Goal: Transaction & Acquisition: Purchase product/service

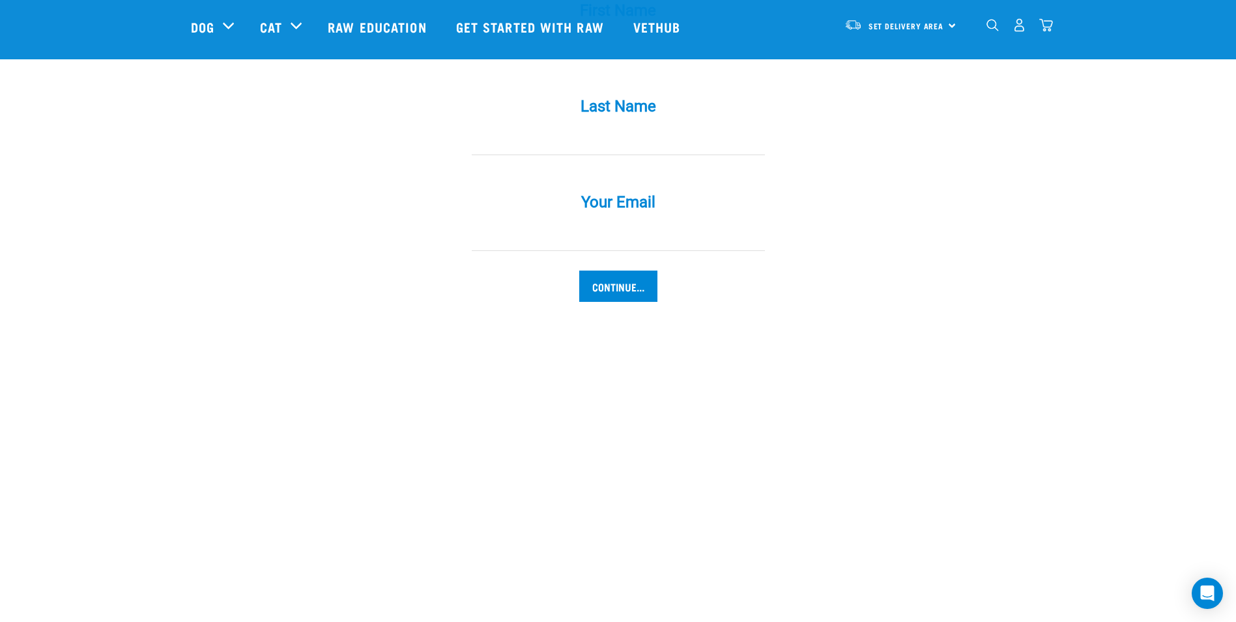
scroll to position [1342, 0]
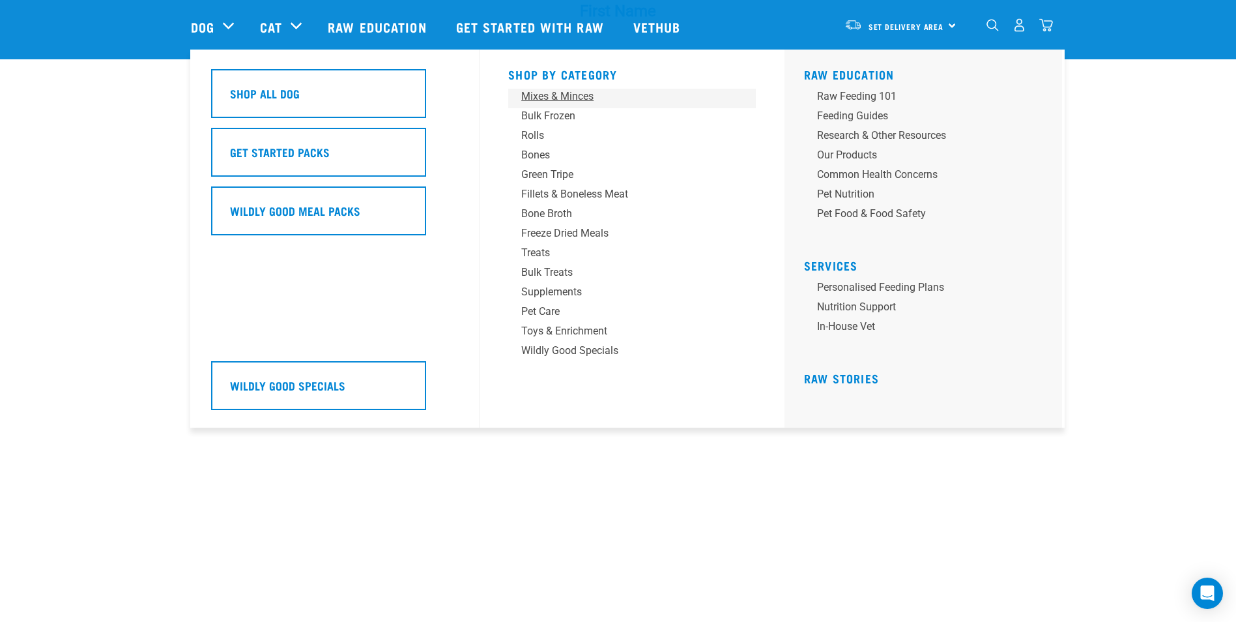
click at [579, 96] on div "Mixes & Minces" at bounding box center [622, 97] width 203 height 16
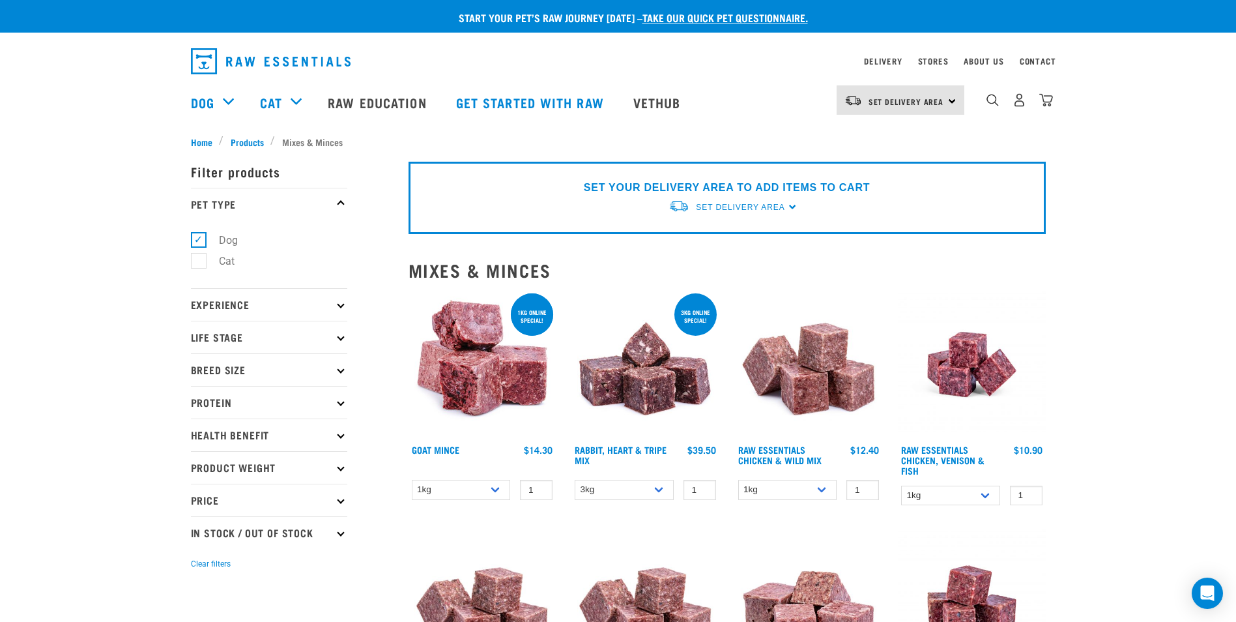
click at [950, 98] on div "Set Delivery Area North Island South Island" at bounding box center [901, 99] width 128 height 29
click at [897, 138] on link "[GEOGRAPHIC_DATA]" at bounding box center [899, 137] width 125 height 29
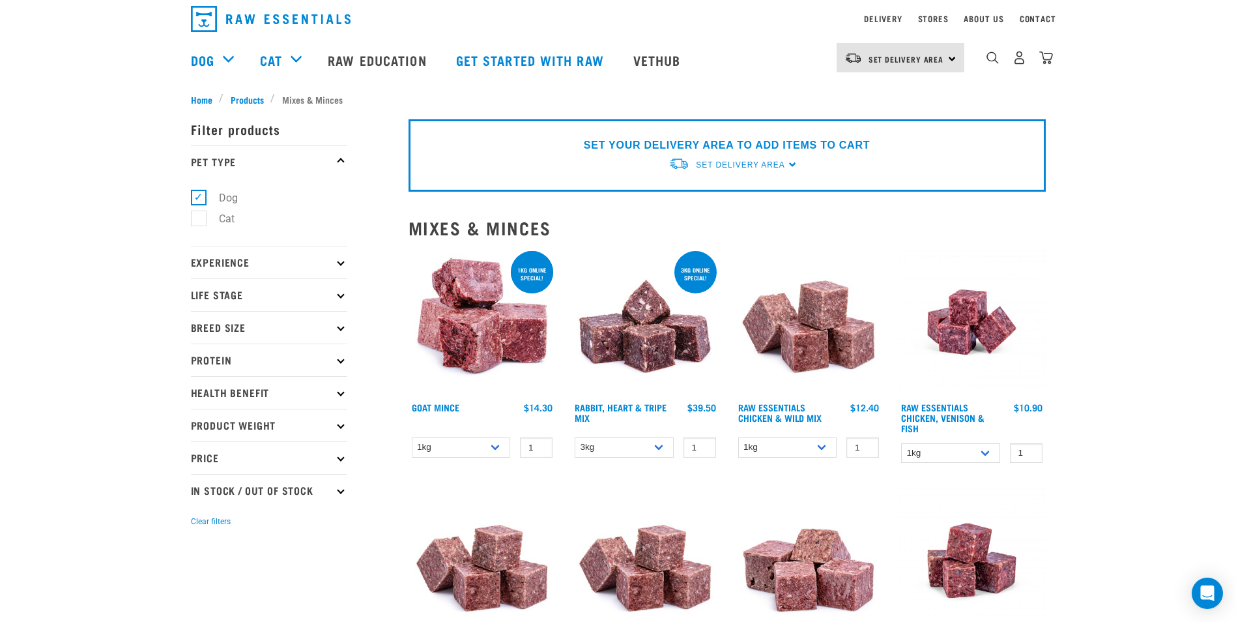
scroll to position [115, 0]
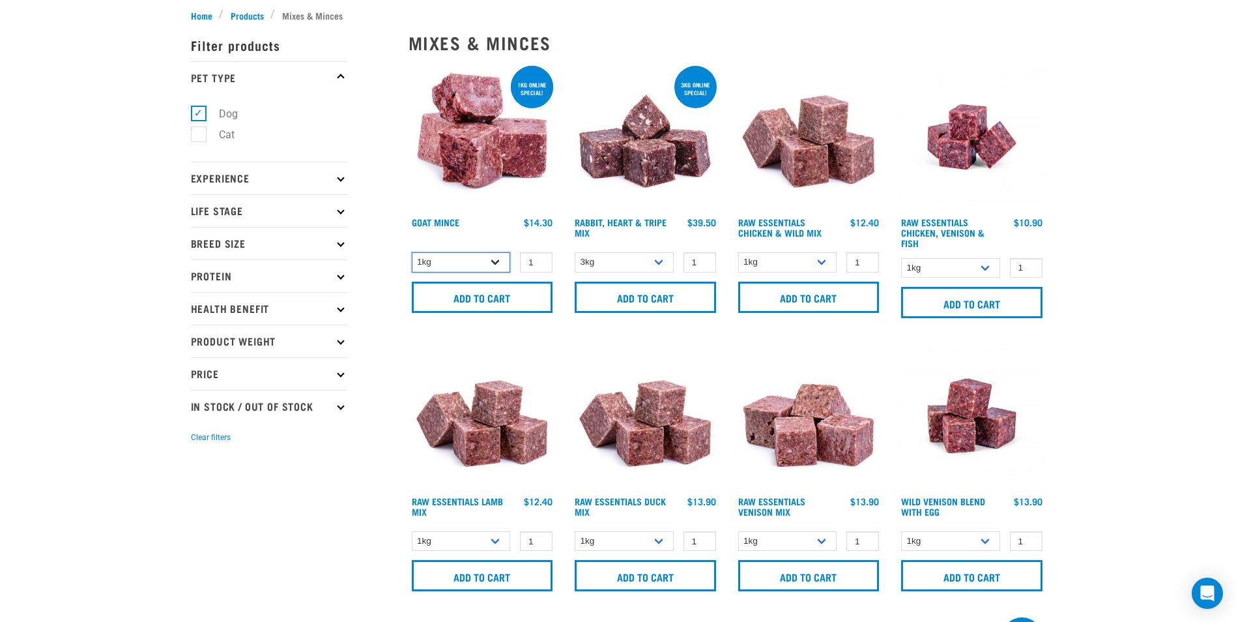
click at [496, 263] on select "1kg 3kg" at bounding box center [461, 262] width 99 height 20
select select "432"
click at [412, 252] on select "1kg 3kg" at bounding box center [461, 262] width 99 height 20
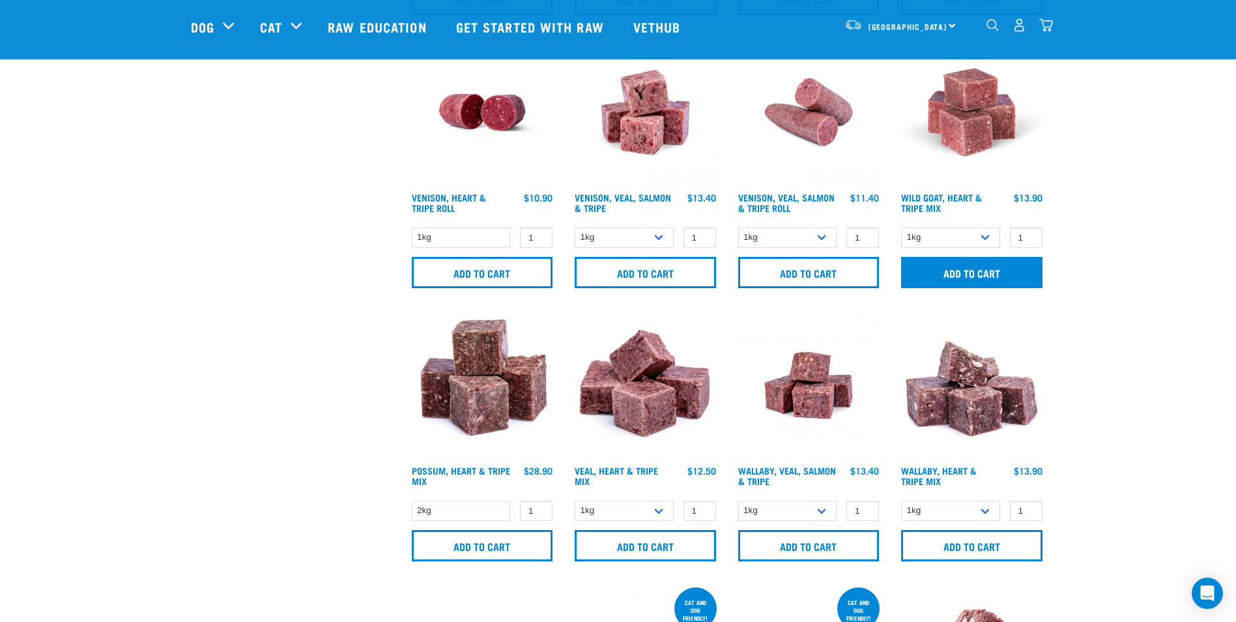
scroll to position [1430, 0]
